Goal: Task Accomplishment & Management: Use online tool/utility

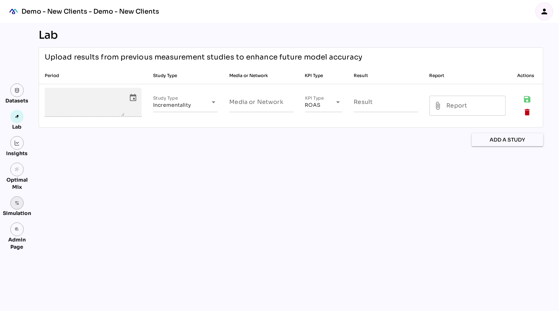
click at [20, 202] on link at bounding box center [17, 203] width 14 height 14
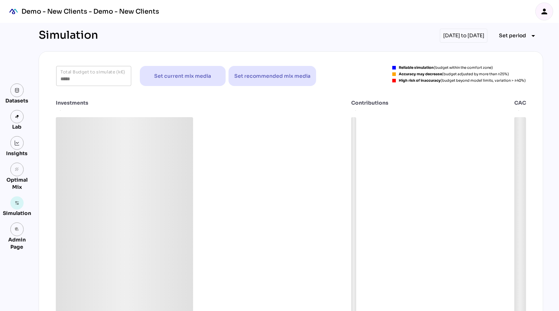
click at [545, 13] on icon "person" at bounding box center [544, 11] width 9 height 9
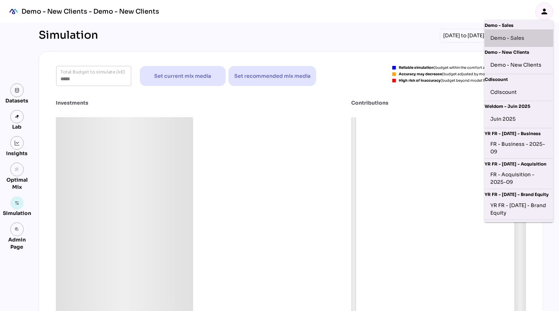
click at [518, 44] on div "Demo - Sales" at bounding box center [519, 37] width 69 height 17
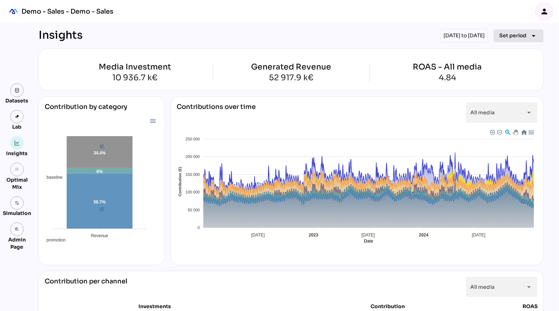
click at [508, 38] on span "Set period" at bounding box center [512, 35] width 27 height 9
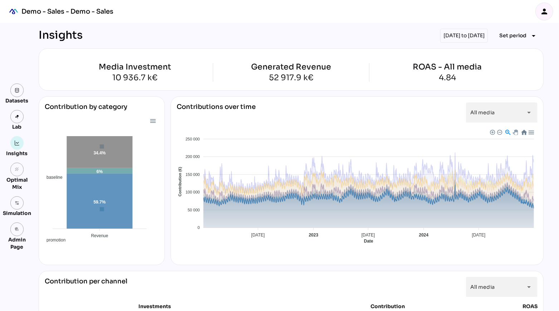
click at [195, 301] on span "Baseline" at bounding box center [184, 303] width 22 height 5
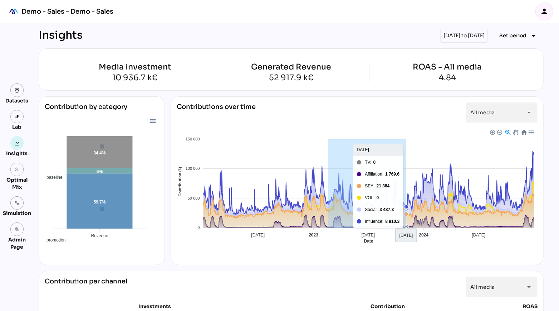
drag, startPoint x: 328, startPoint y: 209, endPoint x: 406, endPoint y: 226, distance: 79.5
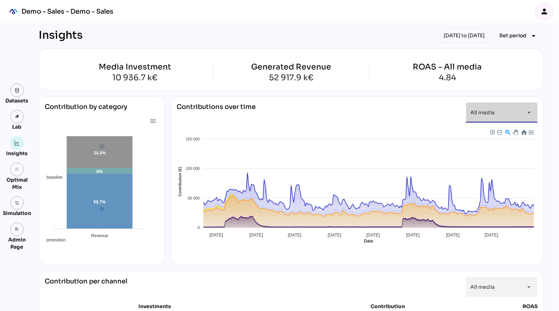
click at [490, 113] on span "All media" at bounding box center [483, 112] width 24 height 6
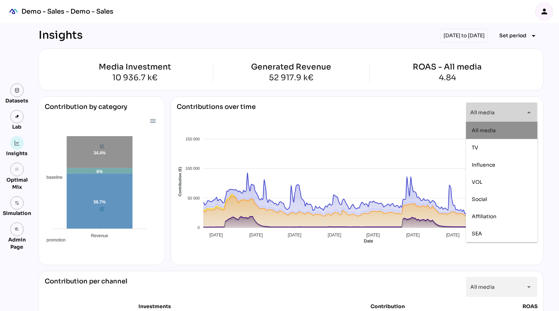
click at [490, 113] on span "All media" at bounding box center [483, 112] width 24 height 6
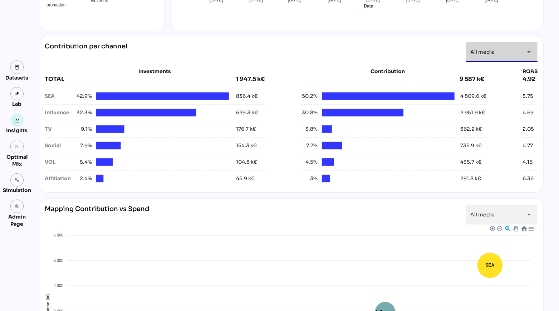
click at [514, 50] on div "All media *********" at bounding box center [496, 52] width 50 height 20
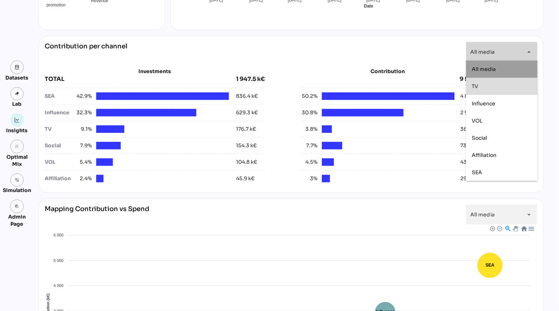
click at [487, 85] on div "TV" at bounding box center [502, 86] width 60 height 6
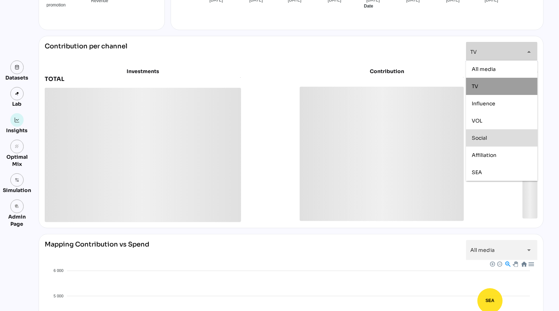
click at [486, 141] on div "Social" at bounding box center [502, 137] width 60 height 11
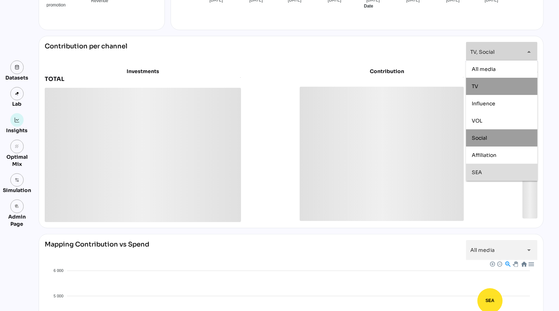
click at [481, 170] on span "SEA" at bounding box center [477, 172] width 10 height 6
type input "**********"
click at [330, 49] on div "**********" at bounding box center [291, 52] width 493 height 20
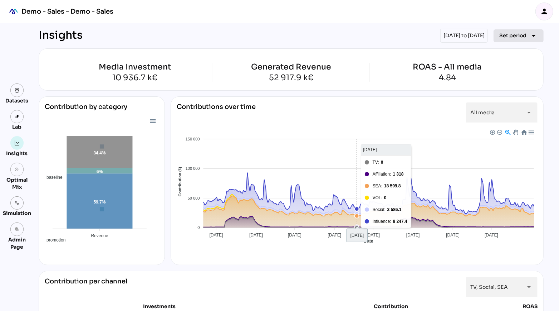
click at [529, 37] on span "Set period arrow_drop_down" at bounding box center [518, 36] width 39 height 10
click at [281, 39] on div "Insights 01/07/2024 to 31/12/2024 Set period arrow_drop_down" at bounding box center [291, 36] width 505 height 14
click at [17, 205] on img at bounding box center [17, 202] width 5 height 5
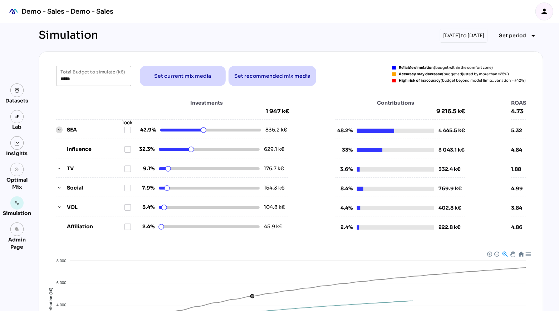
click at [58, 130] on icon "button" at bounding box center [59, 129] width 5 height 5
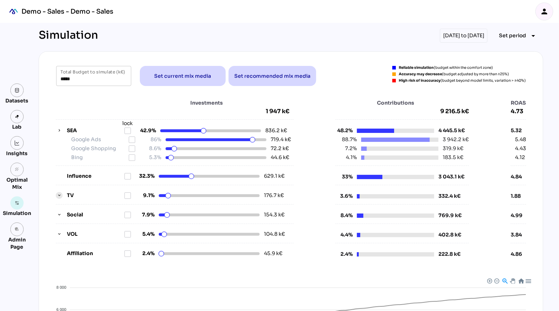
click at [58, 194] on icon "button" at bounding box center [59, 195] width 5 height 5
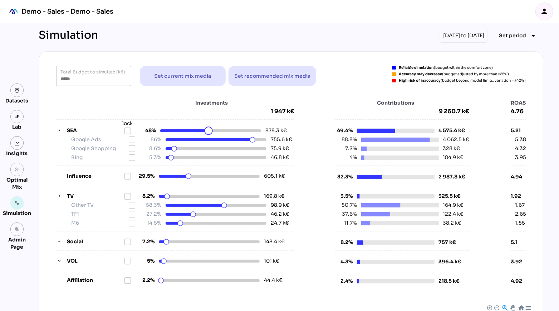
click at [208, 132] on html "Demo - Sales - Demo - Sales person Datasets Lab Insights grain Optimal Mix Simu…" at bounding box center [279, 261] width 559 height 522
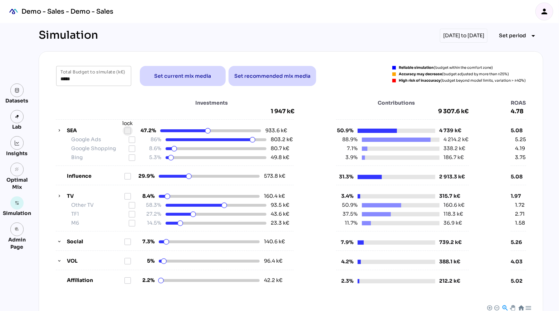
click at [129, 128] on icon at bounding box center [128, 131] width 6 height 6
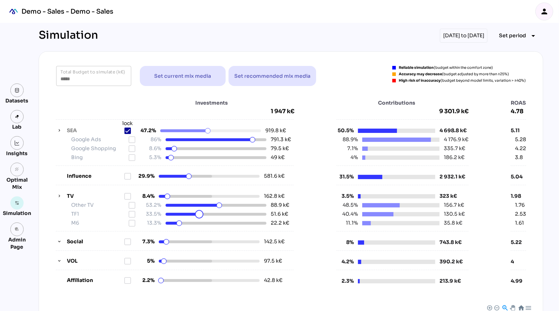
drag, startPoint x: 194, startPoint y: 213, endPoint x: 198, endPoint y: 214, distance: 4.4
click at [199, 214] on html "Demo - Sales - Demo - Sales person Datasets Lab Insights grain Optimal Mix Simu…" at bounding box center [279, 261] width 559 height 522
drag, startPoint x: 221, startPoint y: 205, endPoint x: 216, endPoint y: 204, distance: 5.1
click at [216, 204] on html "Demo - Sales - Demo - Sales person Datasets Lab Insights grain Optimal Mix Simu…" at bounding box center [279, 261] width 559 height 522
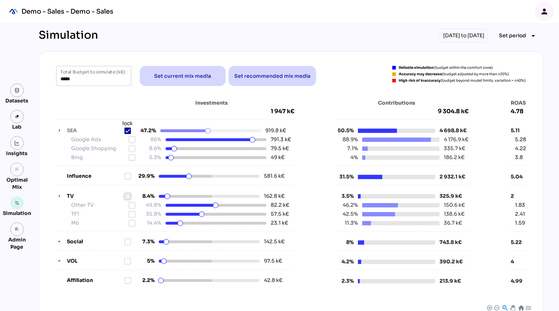
click at [128, 197] on icon at bounding box center [128, 196] width 6 height 6
click at [17, 92] on img at bounding box center [17, 90] width 5 height 5
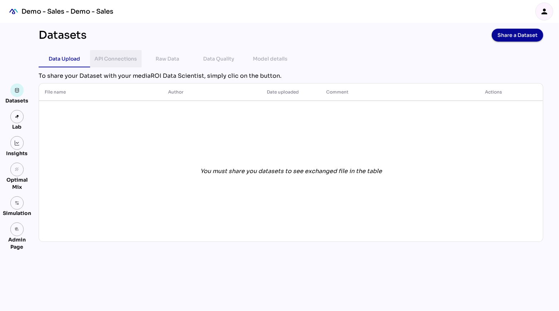
click at [114, 61] on div "API Connections" at bounding box center [116, 58] width 43 height 9
